Goal: Obtain resource: Obtain resource

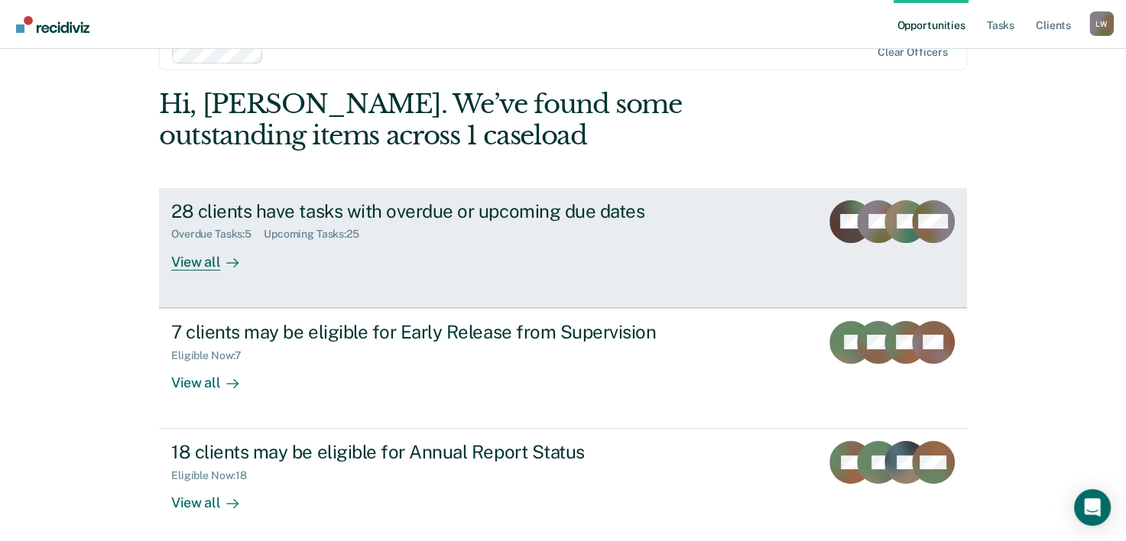
scroll to position [47, 0]
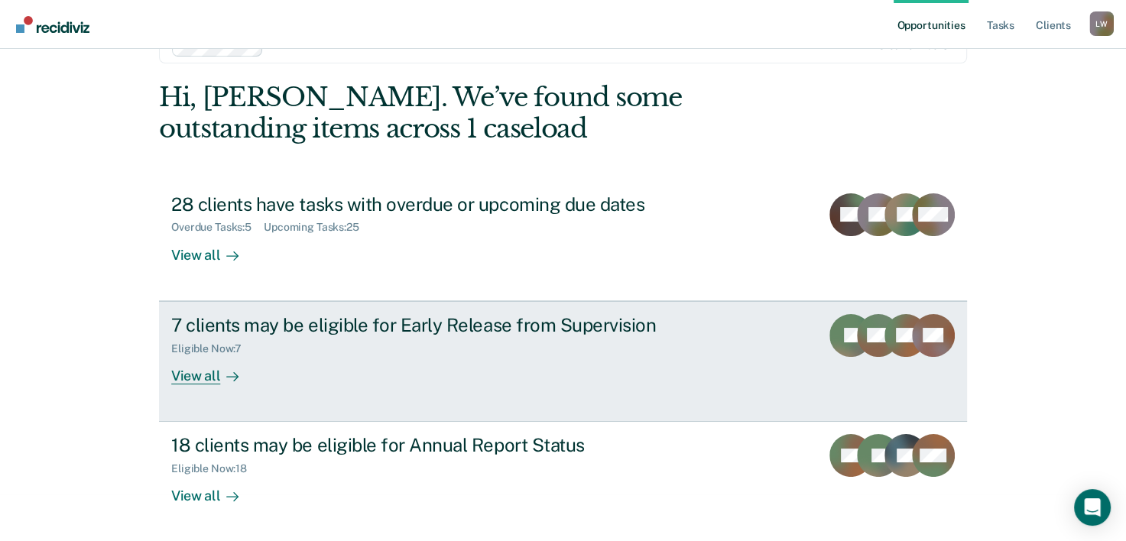
click at [191, 373] on div "View all" at bounding box center [214, 370] width 86 height 30
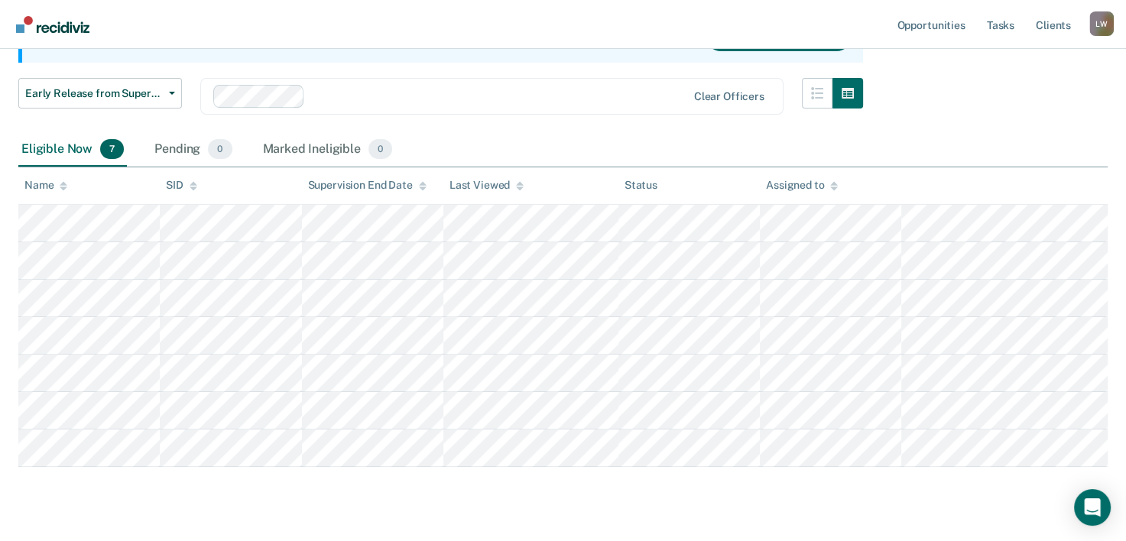
scroll to position [183, 0]
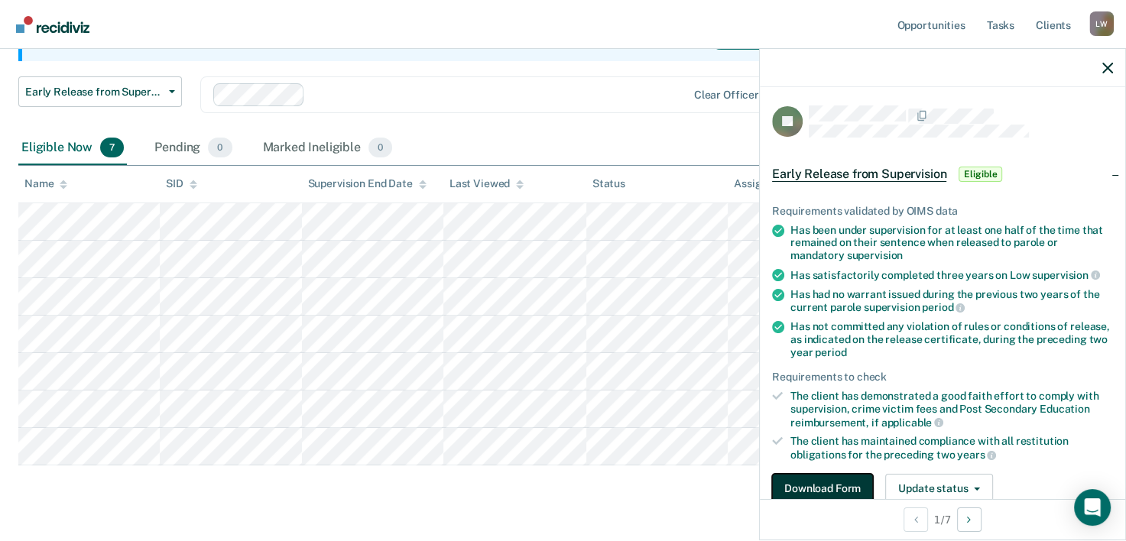
click at [831, 477] on button "Download Form" at bounding box center [822, 489] width 101 height 31
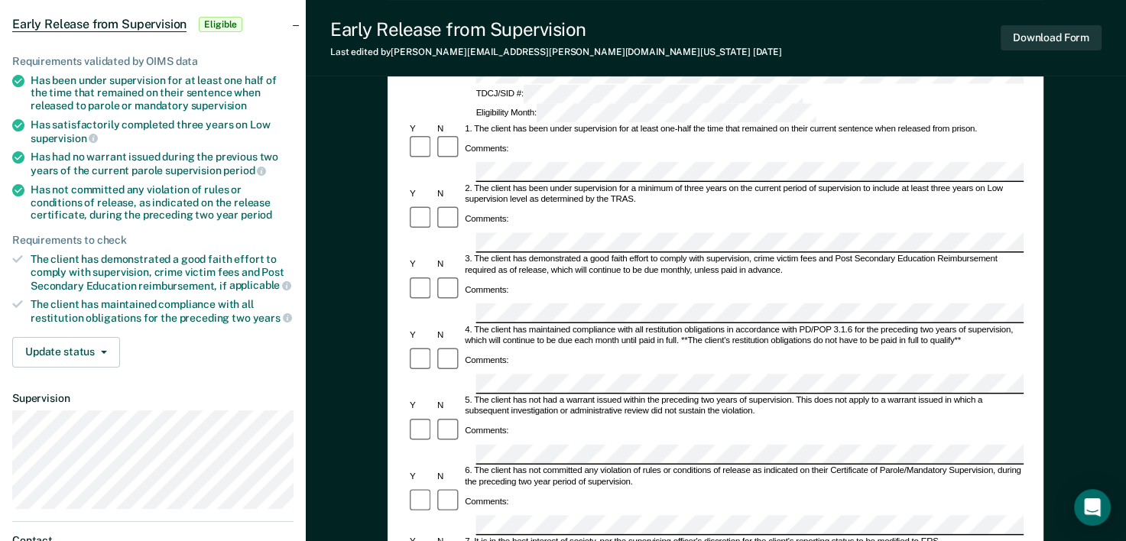
scroll to position [161, 0]
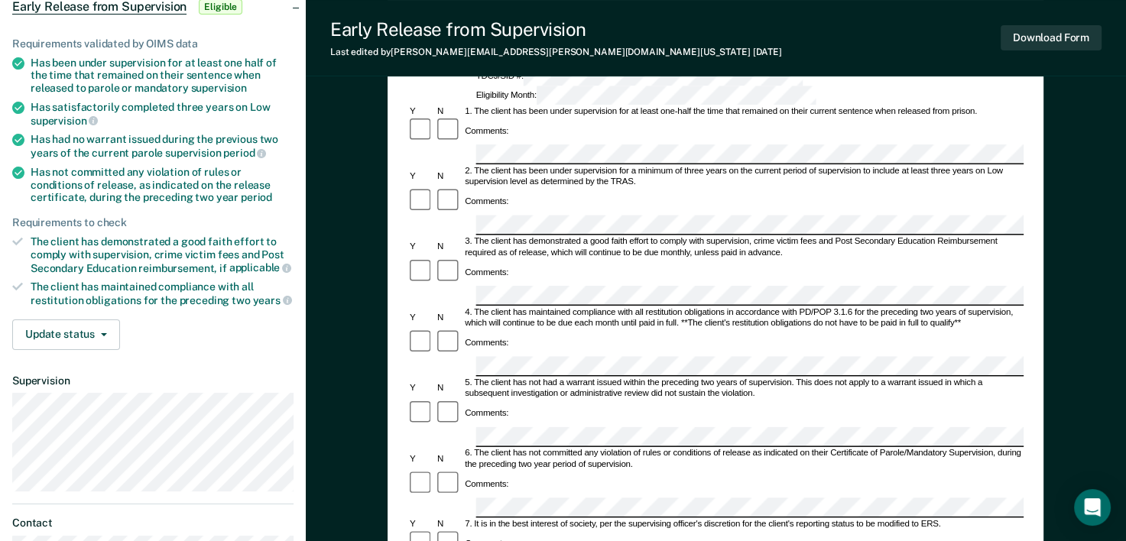
click at [395, 209] on div "Early Release from Supervision (ERS) Checklist, Recommendation, and Determinati…" at bounding box center [716, 393] width 656 height 855
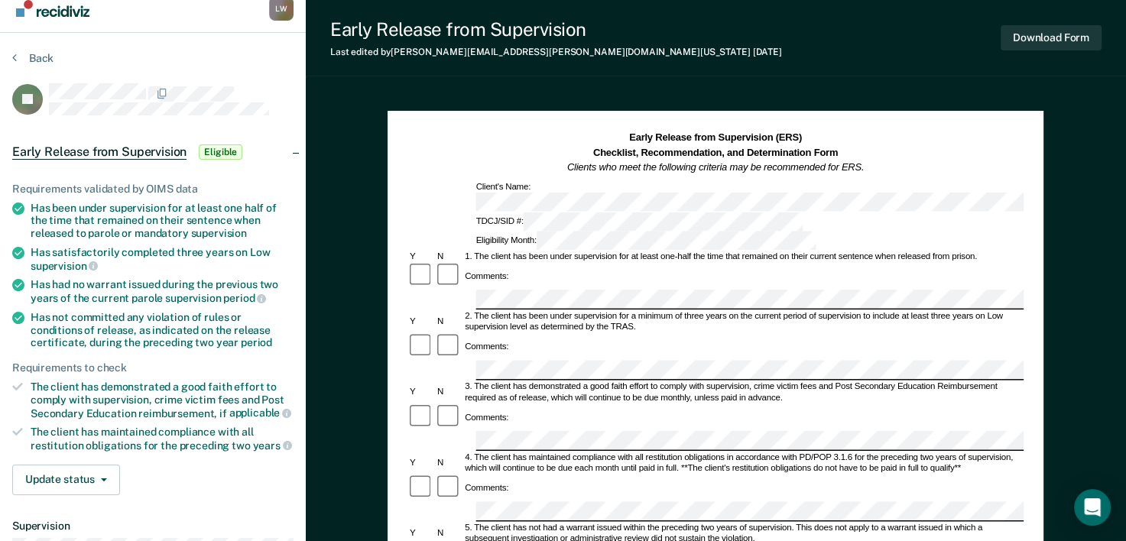
scroll to position [0, 0]
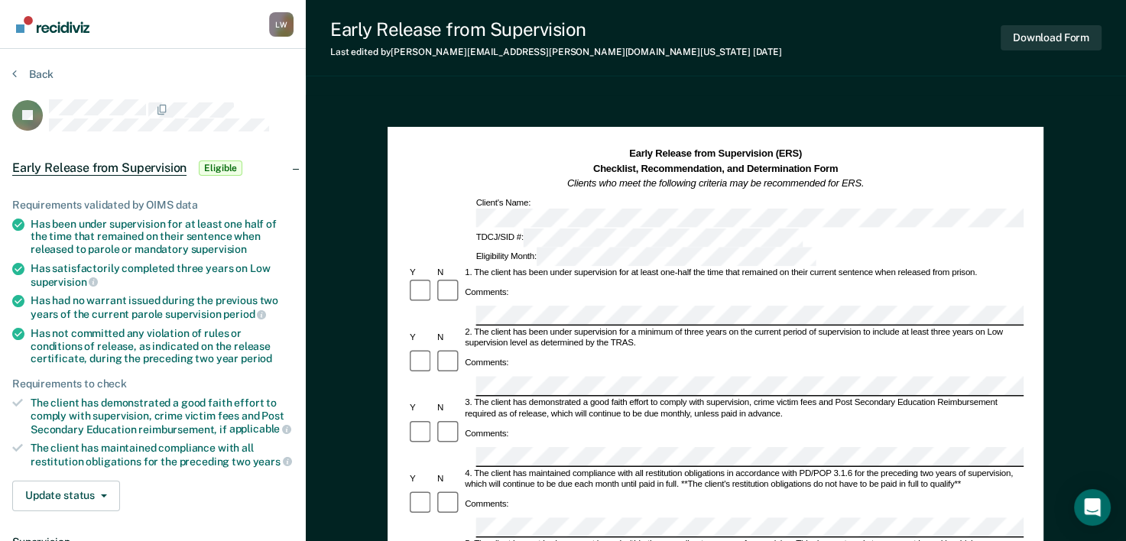
click at [1060, 85] on div "Early Release from Supervision Last edited by Shayla.Broussard@tdcj.texas.gov 2…" at bounding box center [716, 515] width 820 height 1031
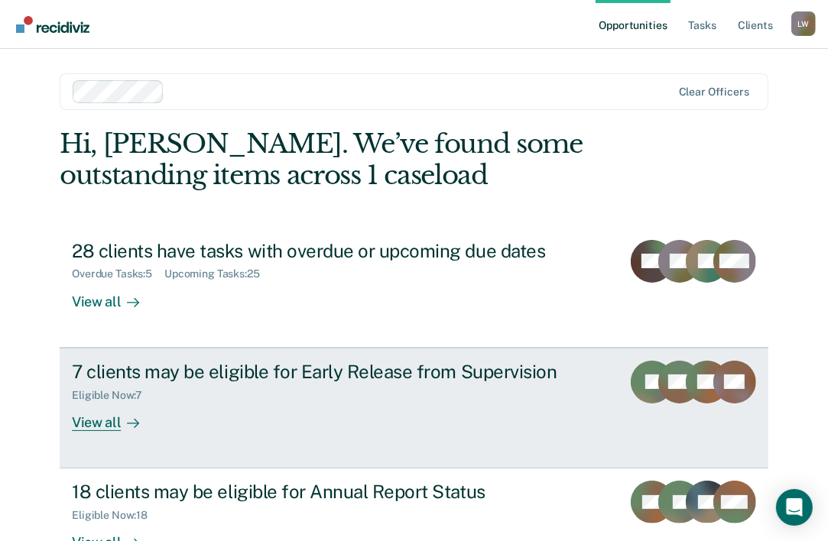
click at [99, 422] on div "View all" at bounding box center [115, 416] width 86 height 30
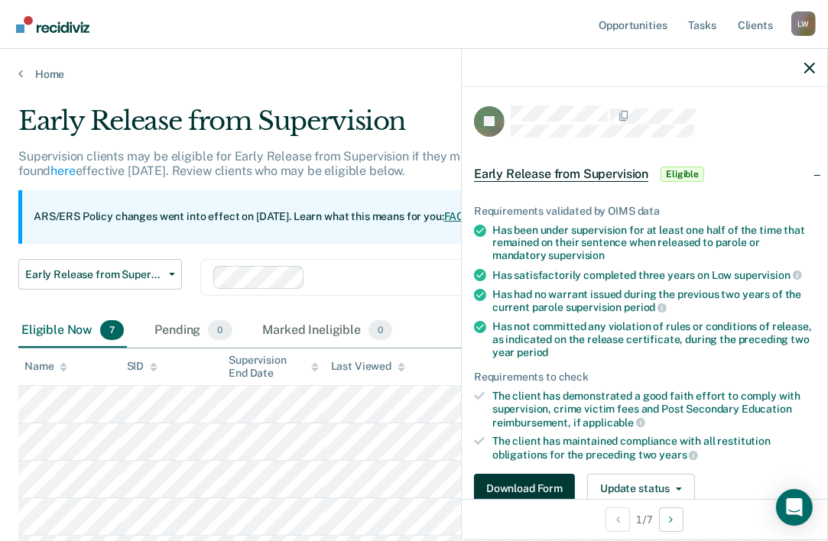
click at [518, 486] on button "Download Form" at bounding box center [524, 489] width 101 height 31
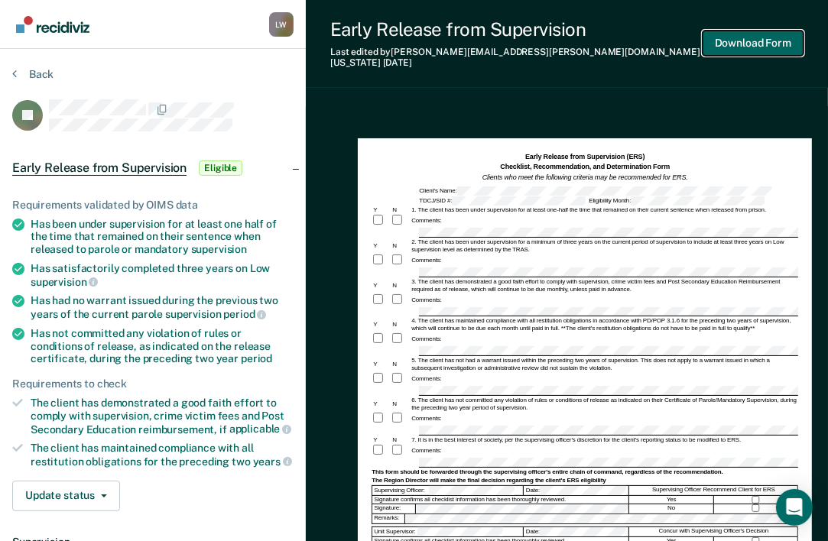
click at [752, 38] on button "Download Form" at bounding box center [753, 43] width 101 height 25
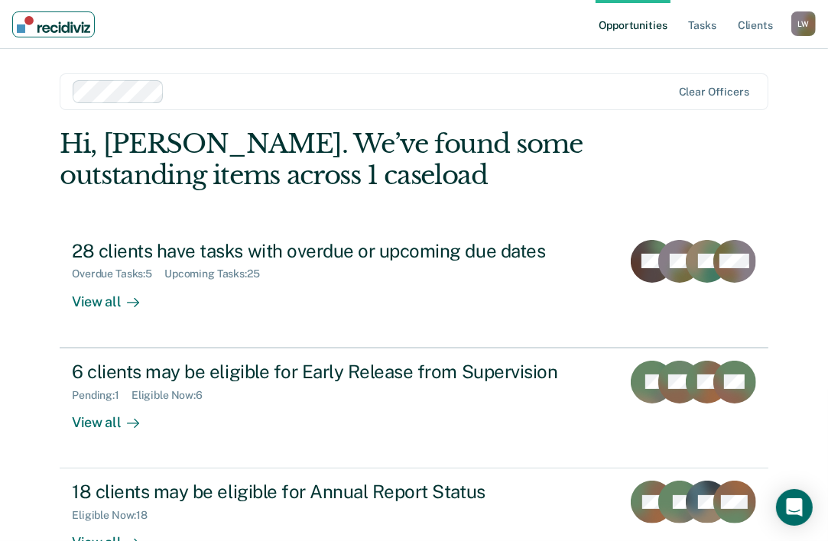
click at [51, 29] on img "Main navigation" at bounding box center [53, 24] width 73 height 17
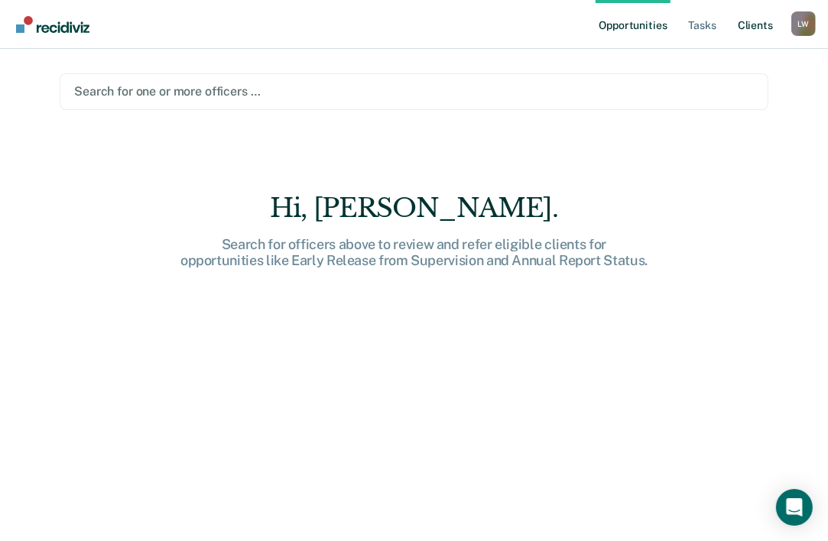
click at [768, 28] on link "Client s" at bounding box center [755, 24] width 41 height 49
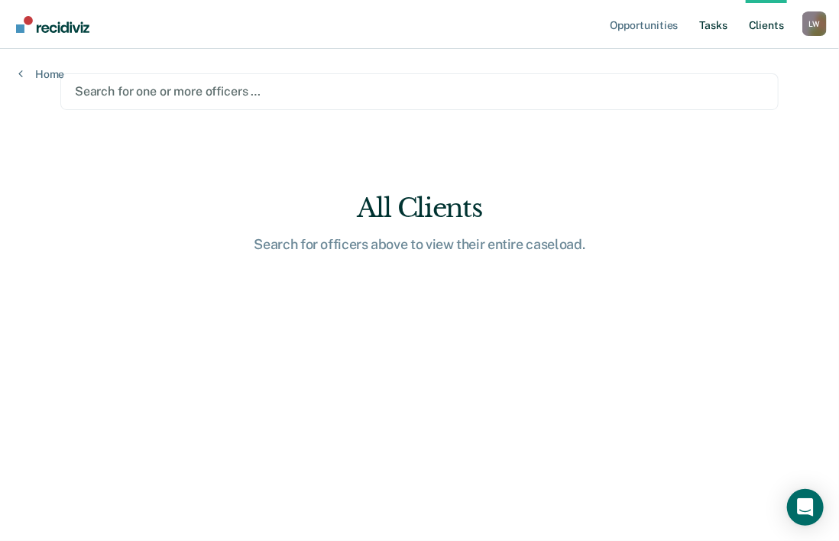
click at [710, 28] on link "Tasks" at bounding box center [714, 24] width 34 height 49
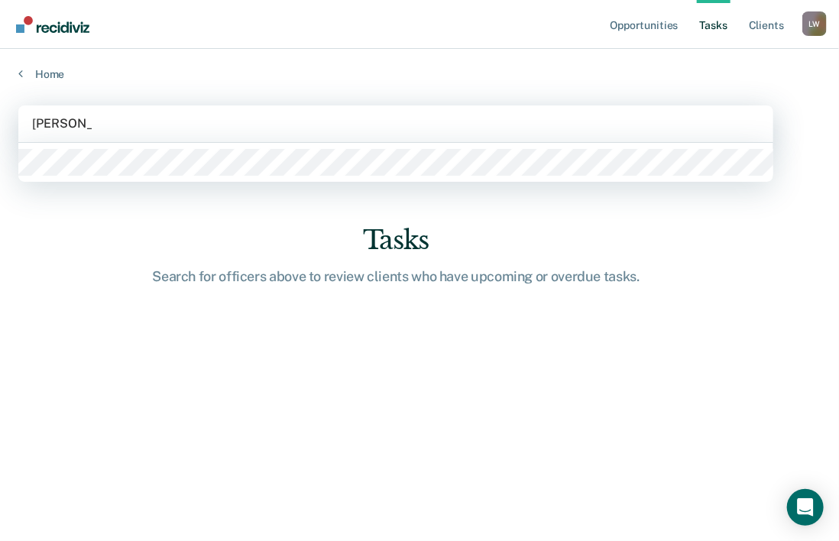
type input "[PERSON_NAME]"
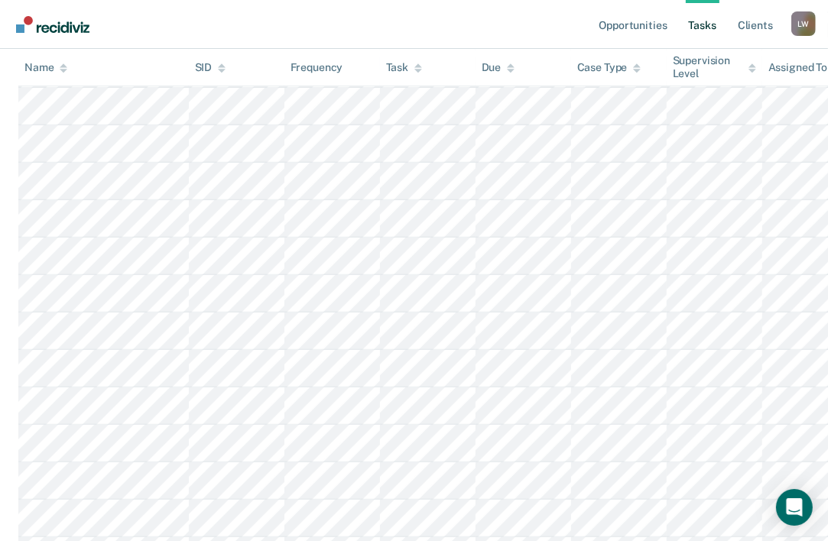
scroll to position [505, 0]
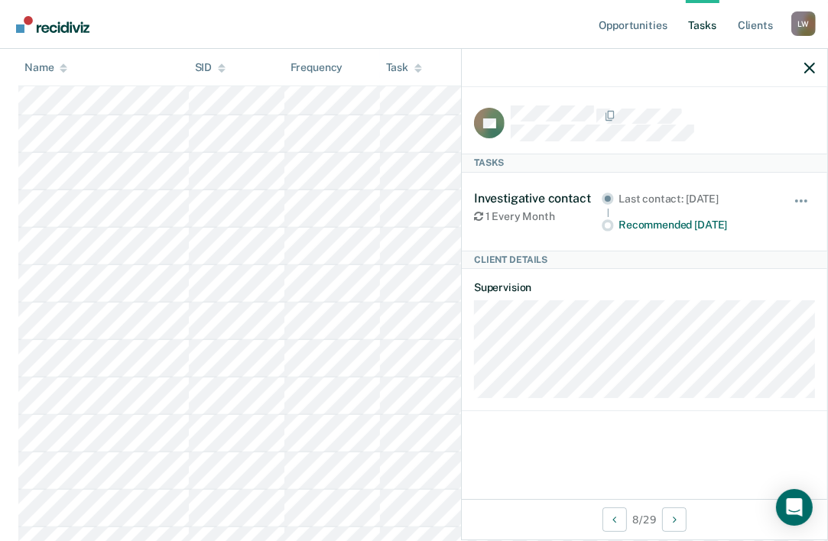
click at [703, 423] on div "RT Tasks Investigative contact 1 Every Month Last contact: [DATE] Recommended […" at bounding box center [644, 293] width 365 height 412
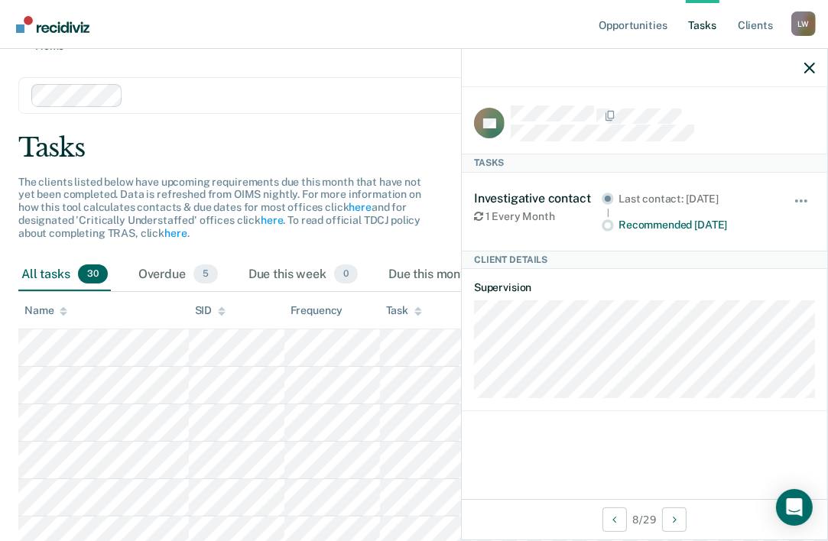
scroll to position [0, 0]
